Goal: Information Seeking & Learning: Learn about a topic

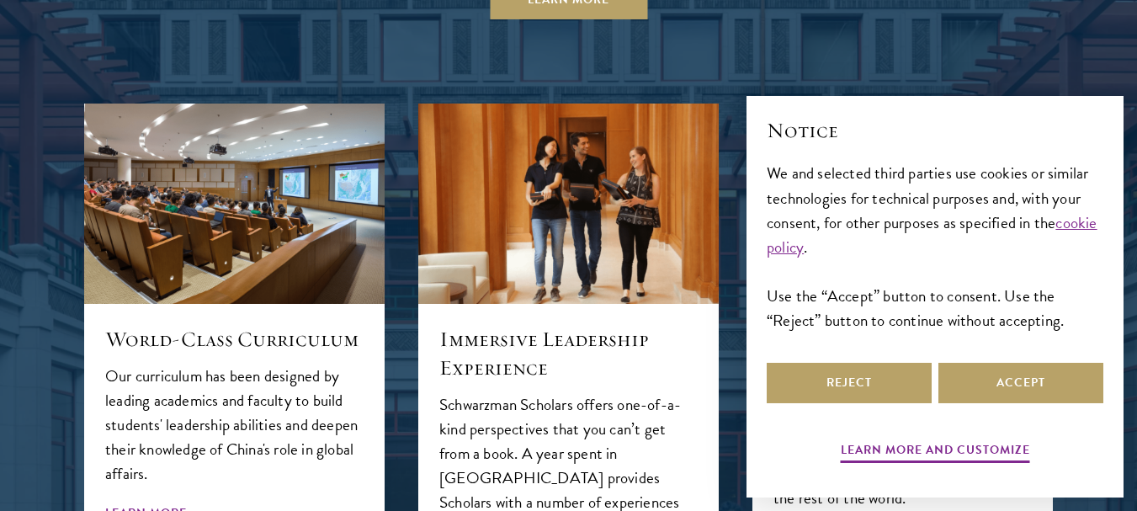
scroll to position [1753, 0]
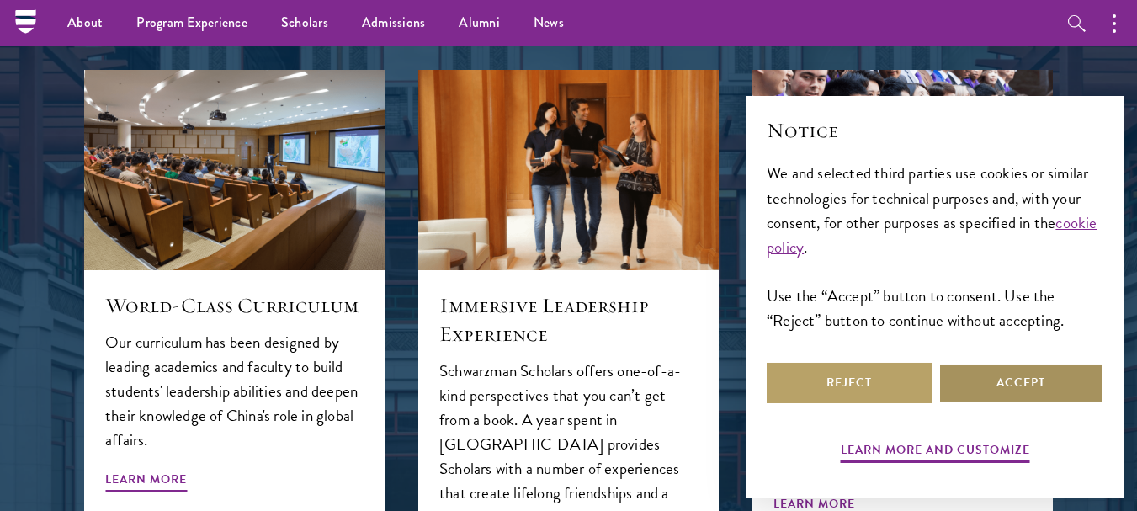
click at [982, 385] on button "Accept" at bounding box center [1021, 383] width 165 height 40
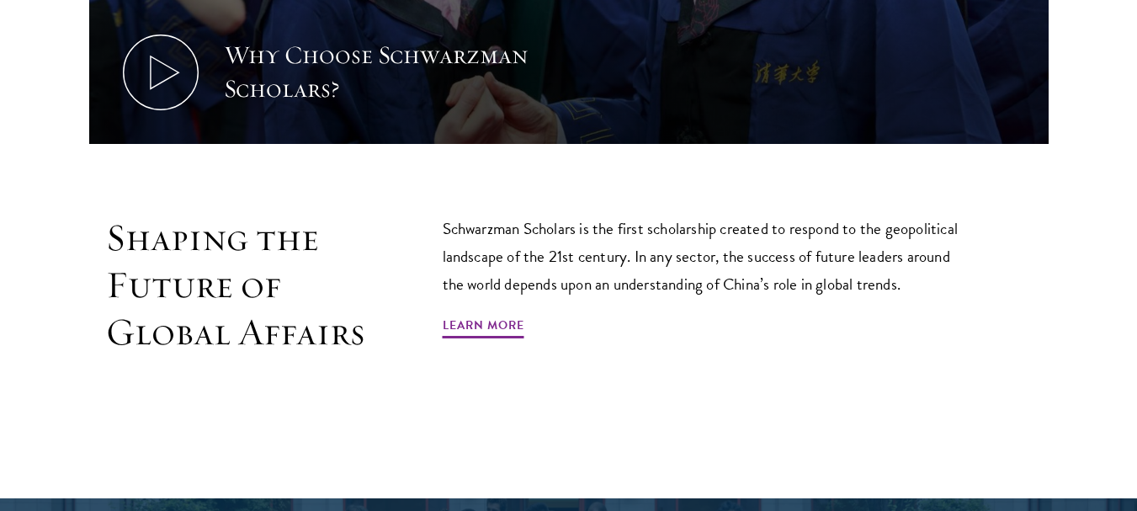
scroll to position [958, 0]
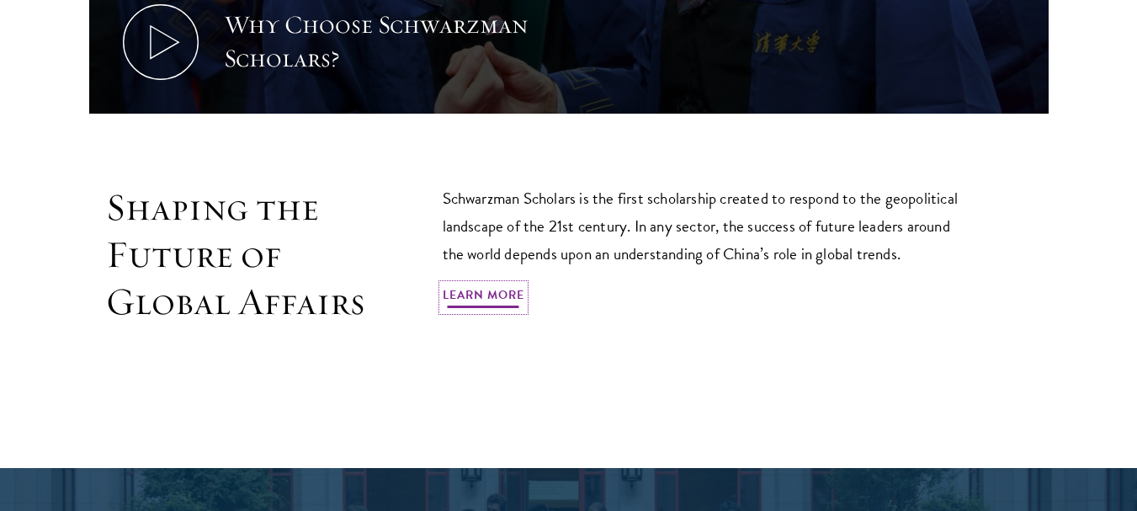
click at [475, 285] on link "Learn More" at bounding box center [484, 298] width 82 height 26
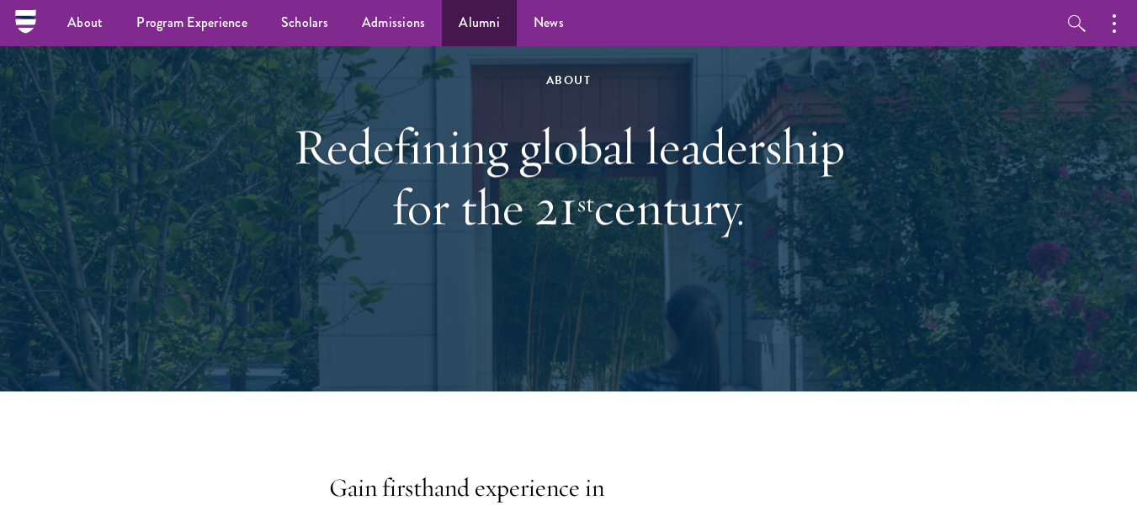
scroll to position [33, 0]
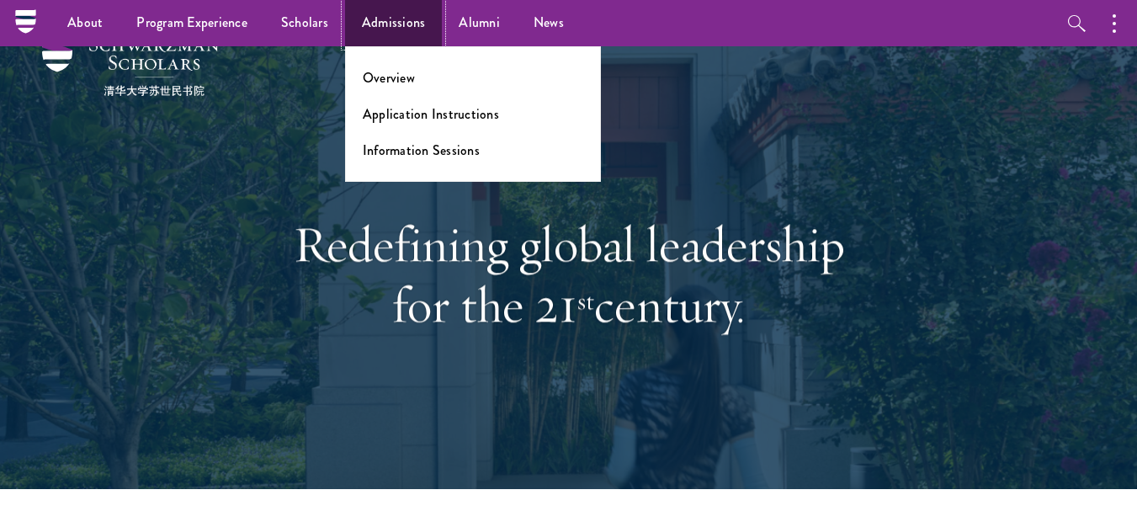
click at [391, 29] on link "Admissions" at bounding box center [394, 23] width 98 height 46
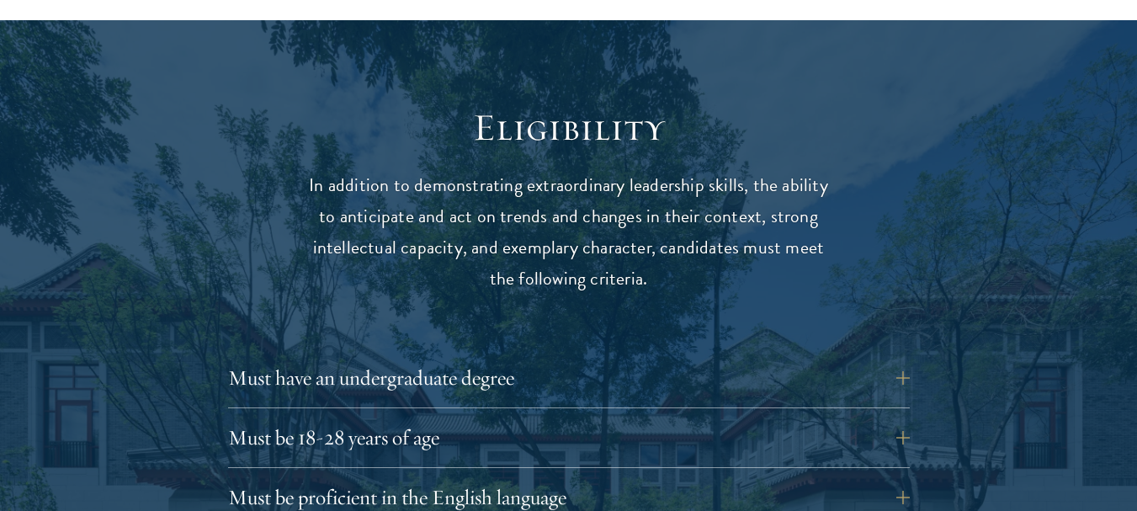
scroll to position [2144, 0]
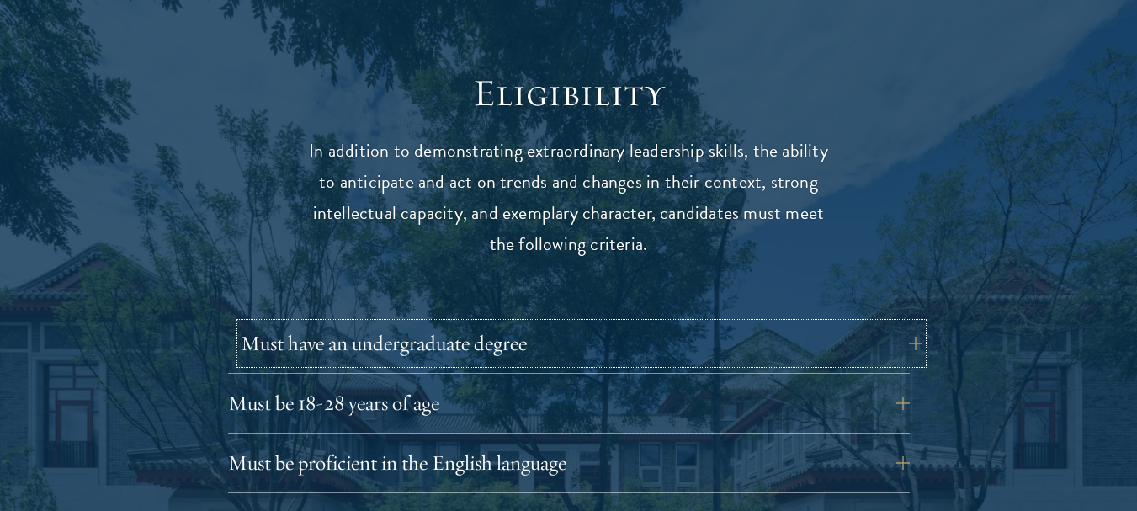
click at [438, 323] on button "Must have an undergraduate degree" at bounding box center [582, 343] width 682 height 40
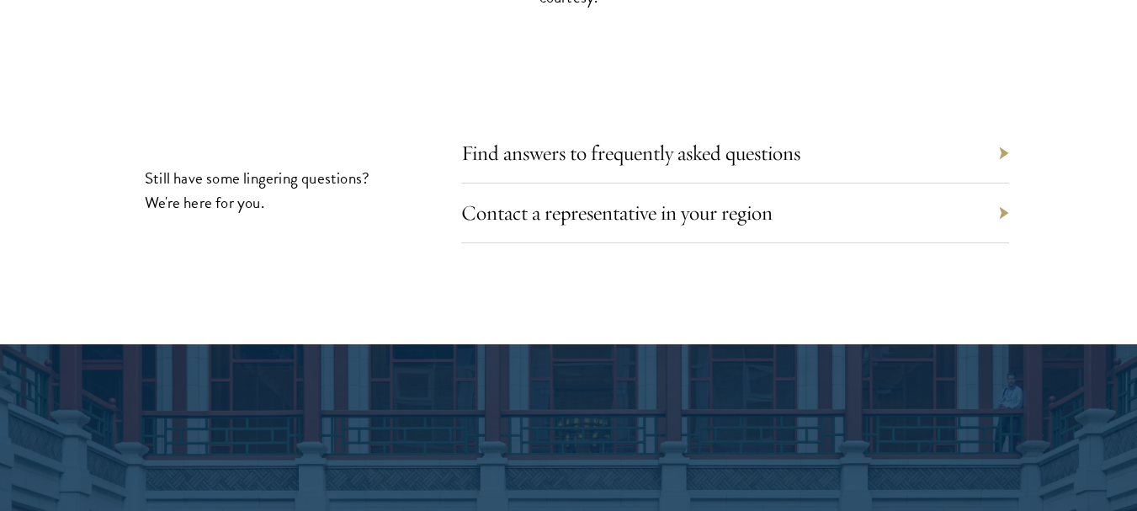
scroll to position [7821, 0]
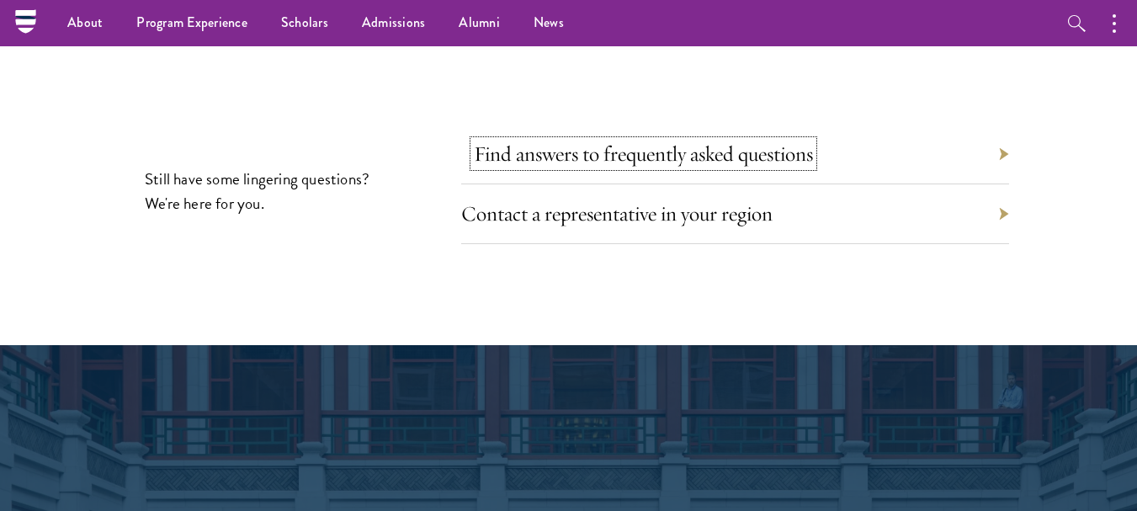
click at [659, 141] on link "Find answers to frequently asked questions" at bounding box center [643, 154] width 339 height 26
